Goal: Navigation & Orientation: Find specific page/section

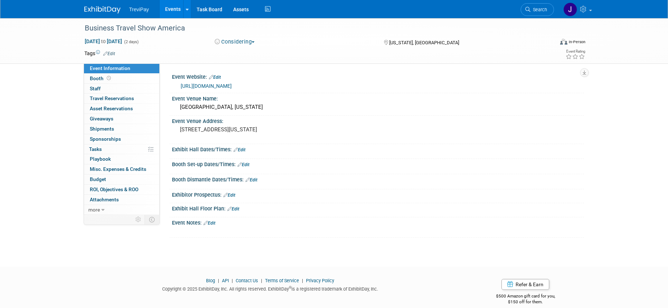
click at [175, 9] on link "Events" at bounding box center [173, 9] width 26 height 18
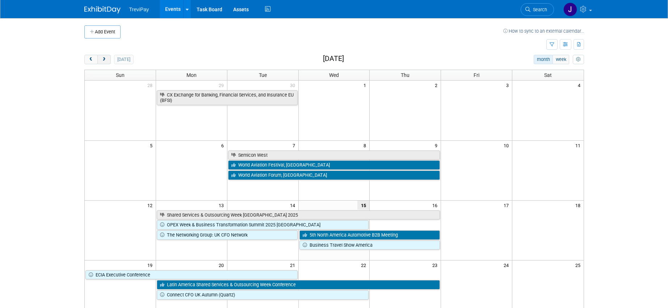
click at [103, 61] on span "next" at bounding box center [103, 59] width 5 height 5
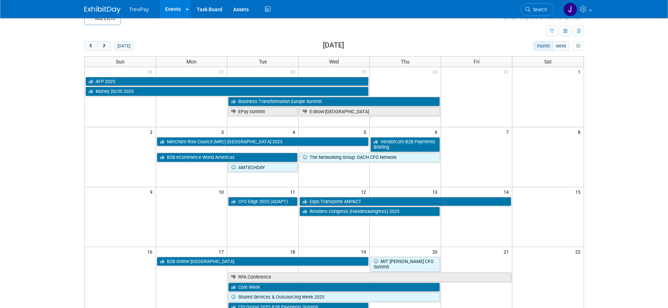
scroll to position [21, 0]
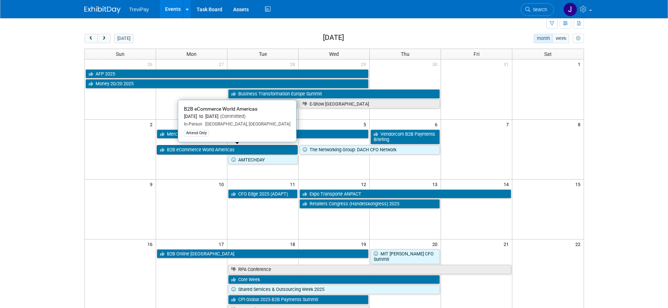
click at [224, 150] on link "B2B eCommerce World Americas" at bounding box center [227, 149] width 141 height 9
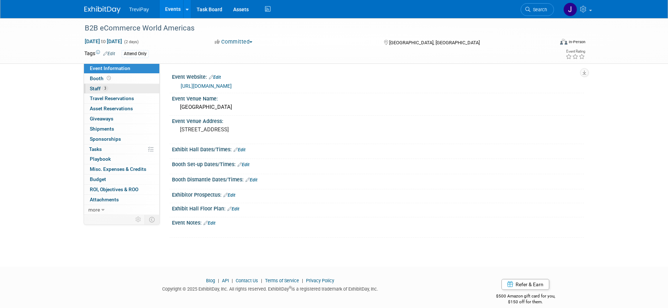
click at [110, 88] on link "3 Staff 3" at bounding box center [121, 89] width 75 height 10
